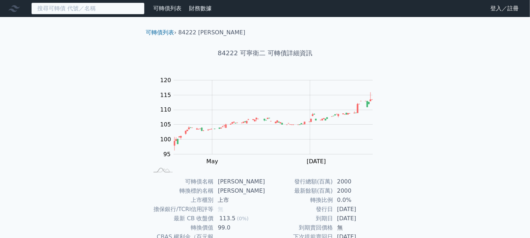
click at [67, 5] on input at bounding box center [87, 8] width 113 height 12
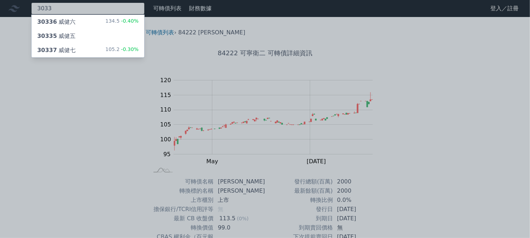
type input "3033"
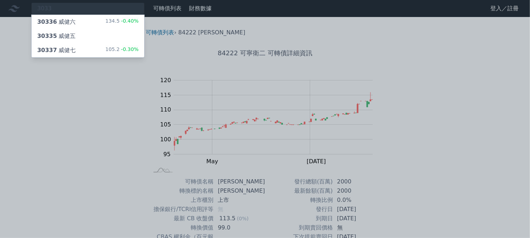
click at [85, 50] on div "30337 威健七 105.2 -0.30%" at bounding box center [88, 50] width 113 height 14
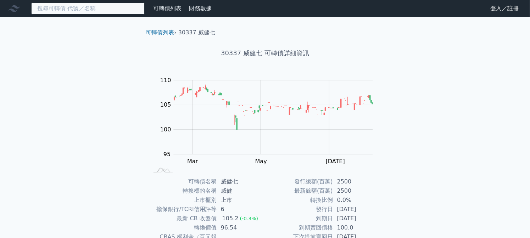
click at [62, 4] on input at bounding box center [87, 8] width 113 height 12
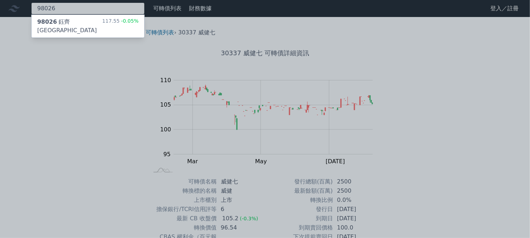
type input "98026"
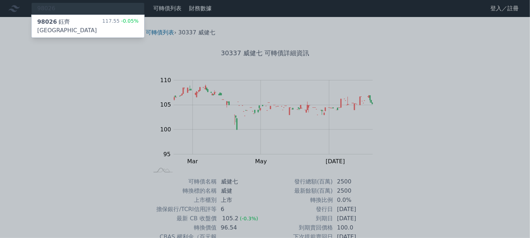
click at [63, 23] on div "98026 鈺[GEOGRAPHIC_DATA]" at bounding box center [69, 26] width 65 height 17
